Goal: Obtain resource: Download file/media

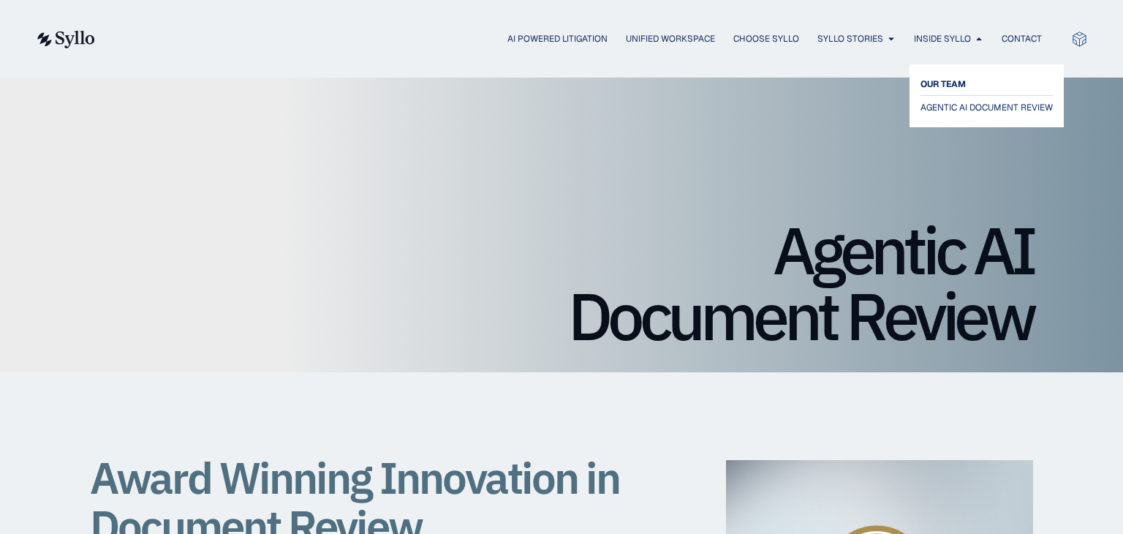
click at [941, 84] on span "OUR TEAM" at bounding box center [942, 84] width 45 height 18
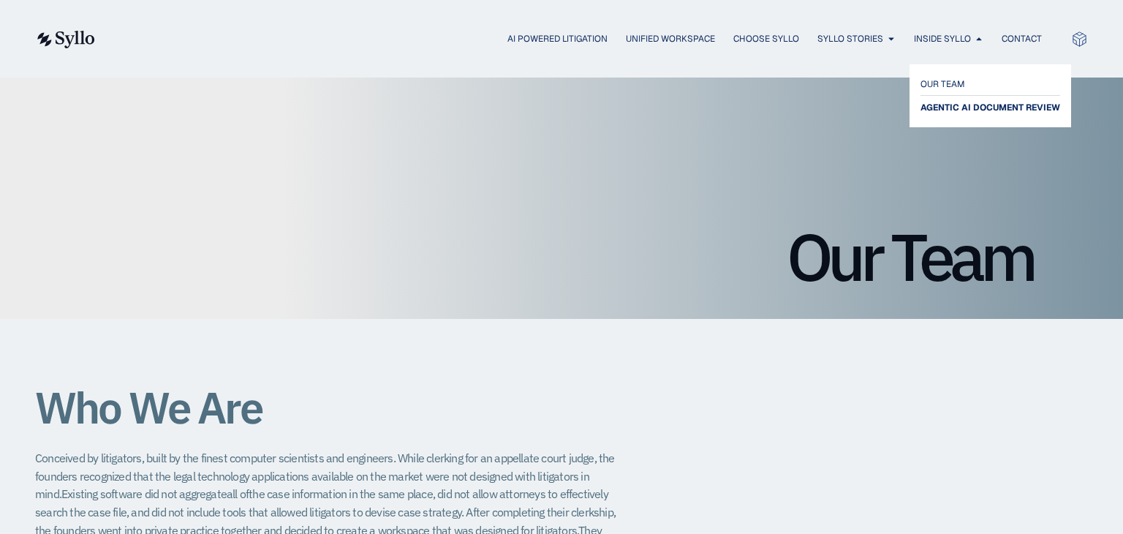
click at [971, 112] on span "AGENTIC AI DOCUMENT REVIEW" at bounding box center [990, 108] width 140 height 18
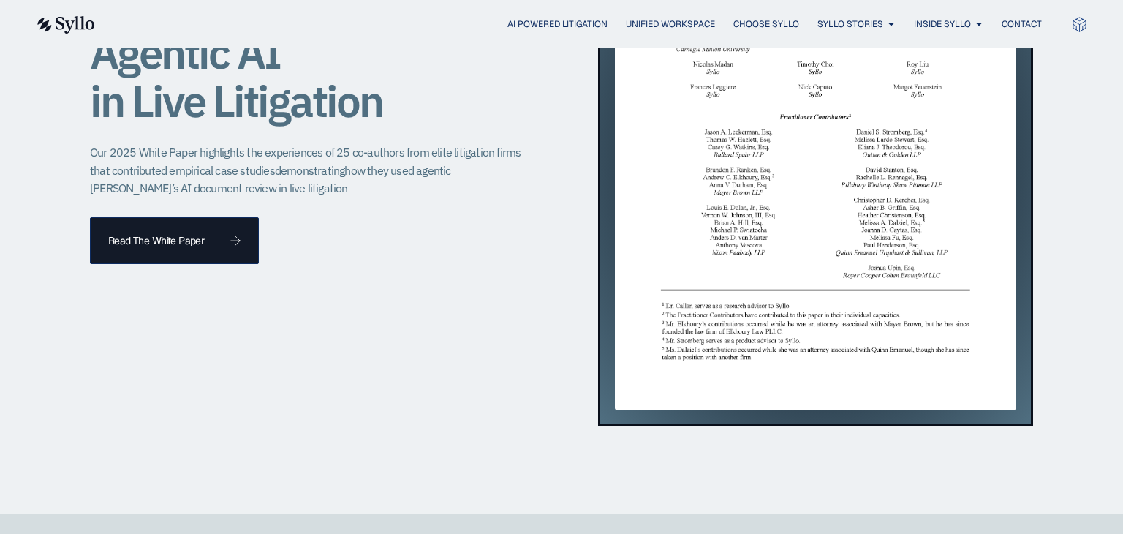
scroll to position [1570, 0]
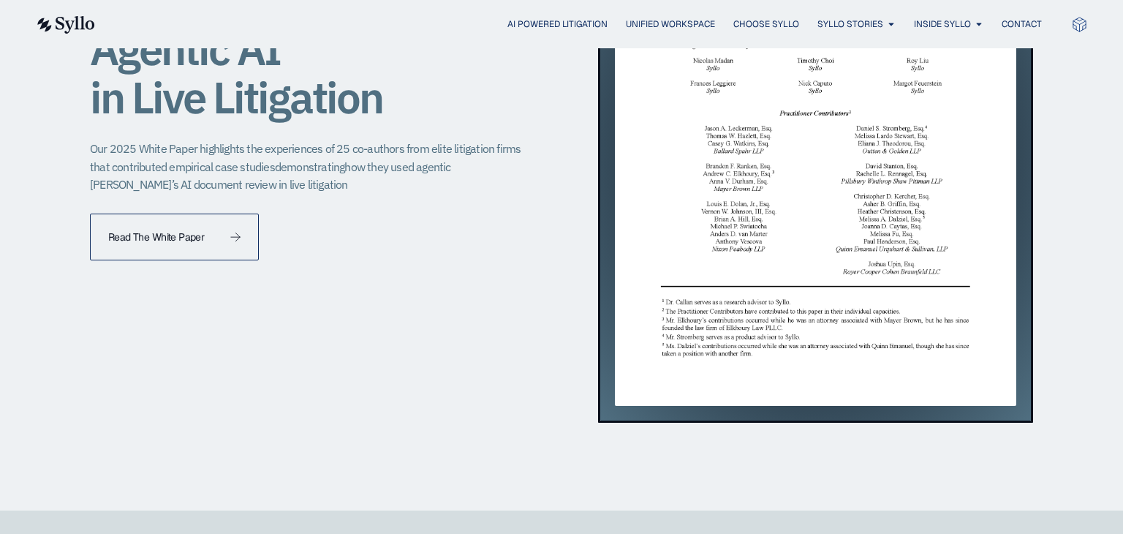
click at [145, 246] on link "Read The White Paper" at bounding box center [174, 236] width 169 height 47
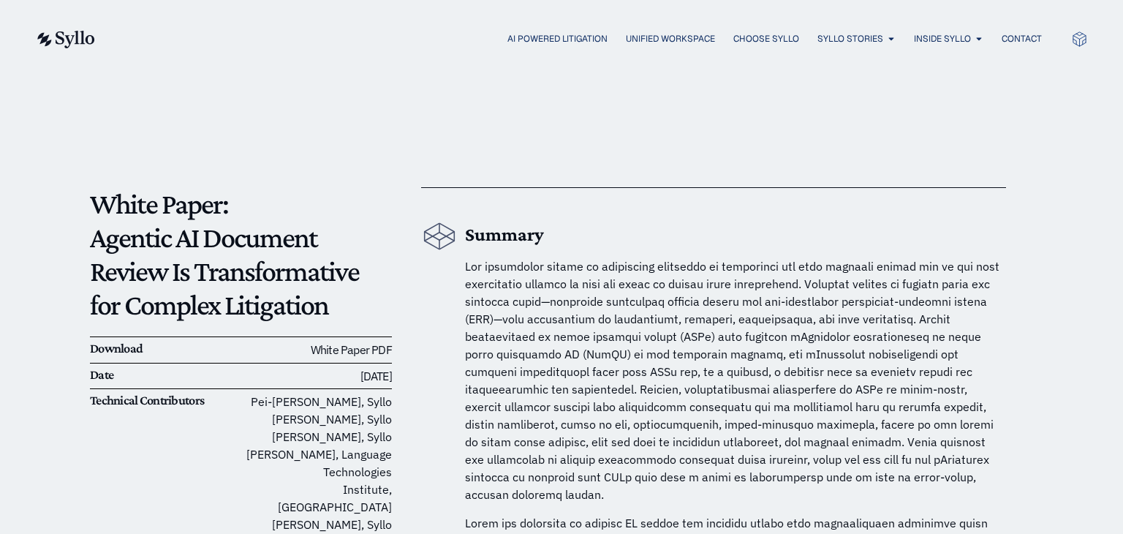
click at [339, 350] on link "White Paper PDF" at bounding box center [351, 349] width 81 height 15
